Goal: Transaction & Acquisition: Purchase product/service

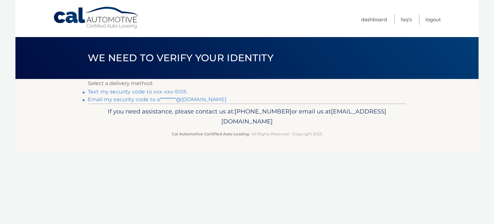
click at [104, 91] on link "Text my security code to xxx-xxx-5105" at bounding box center [137, 91] width 99 height 6
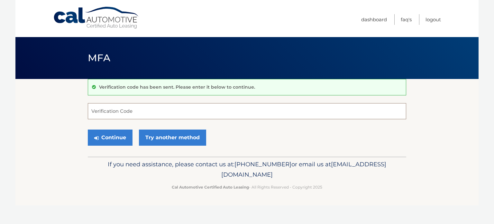
click at [102, 110] on input "Verification Code" at bounding box center [247, 111] width 319 height 16
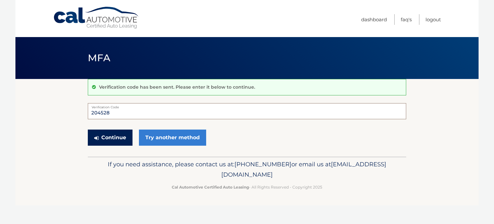
type input "204528"
click at [115, 137] on button "Continue" at bounding box center [110, 137] width 45 height 16
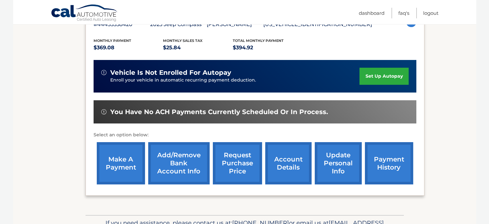
scroll to position [129, 0]
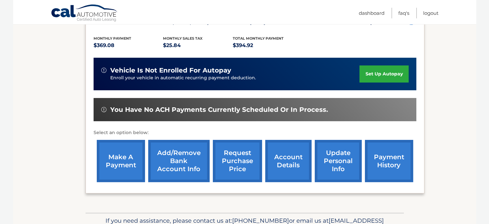
click at [126, 162] on link "make a payment" at bounding box center [121, 161] width 48 height 42
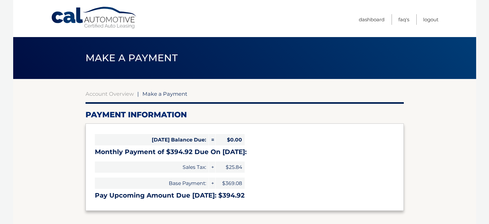
select select "MmQwZTE4ZDQtOTQwMi00ZDQ0LWI2OGQtYWVhOWJlZTE1YmY3"
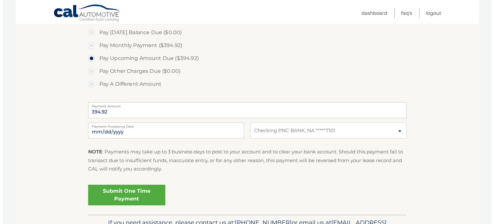
scroll to position [225, 0]
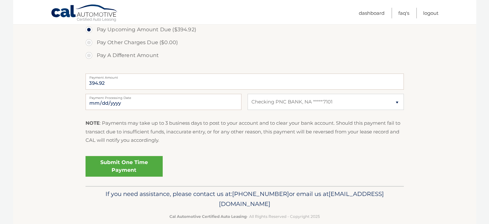
click at [129, 166] on link "Submit One Time Payment" at bounding box center [124, 166] width 77 height 21
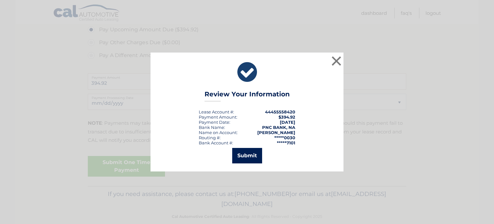
click at [249, 154] on button "Submit" at bounding box center [247, 155] width 30 height 15
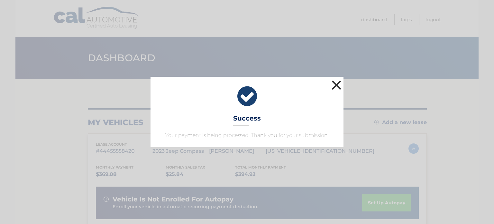
click at [336, 84] on button "×" at bounding box center [336, 85] width 13 height 13
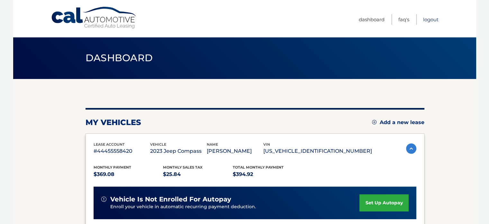
click at [432, 19] on link "Logout" at bounding box center [430, 19] width 15 height 11
